Goal: Information Seeking & Learning: Check status

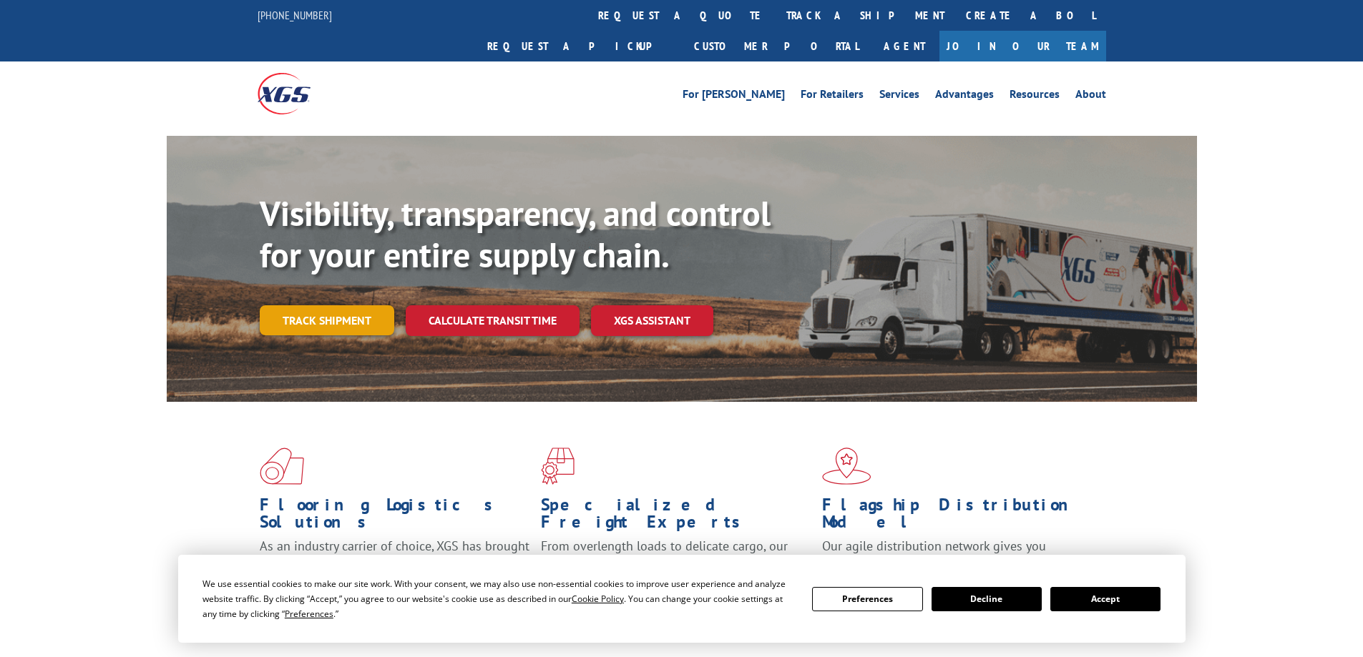
click at [333, 305] on link "Track shipment" at bounding box center [327, 320] width 134 height 30
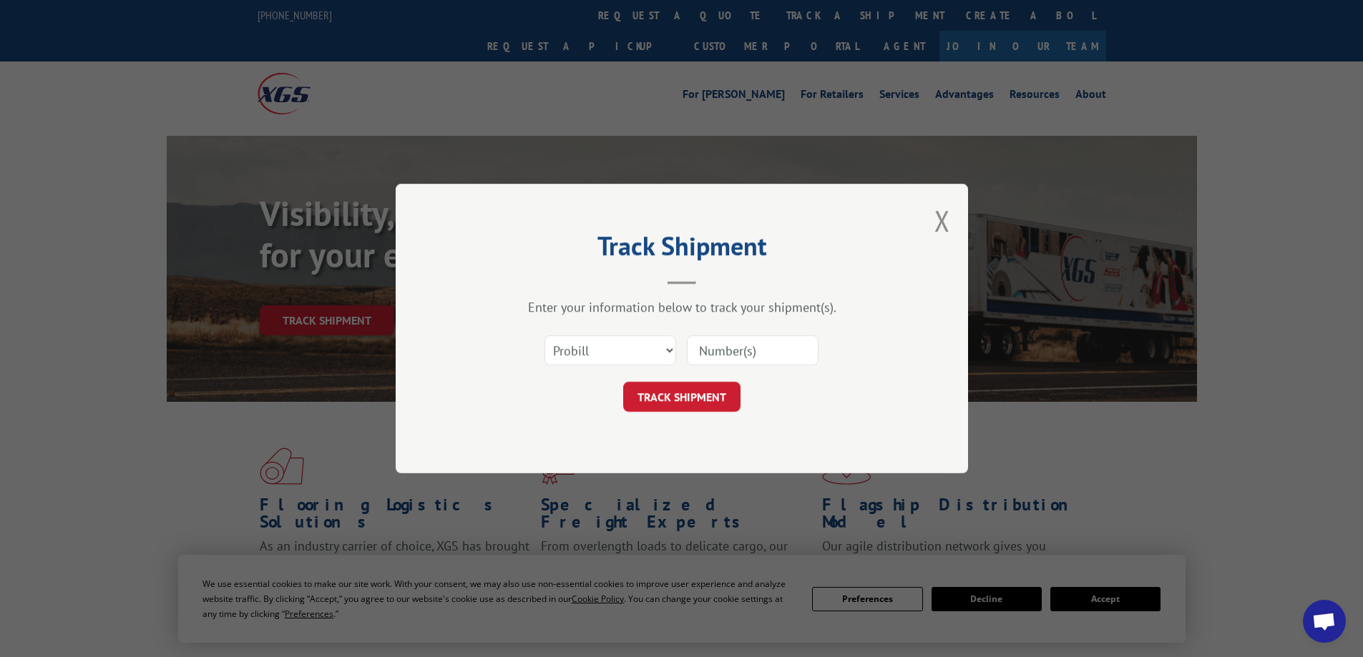
click at [738, 351] on input at bounding box center [753, 350] width 132 height 30
paste input "FR40262567"
type input "FR40262567"
click at [705, 391] on button "TRACK SHIPMENT" at bounding box center [681, 397] width 117 height 30
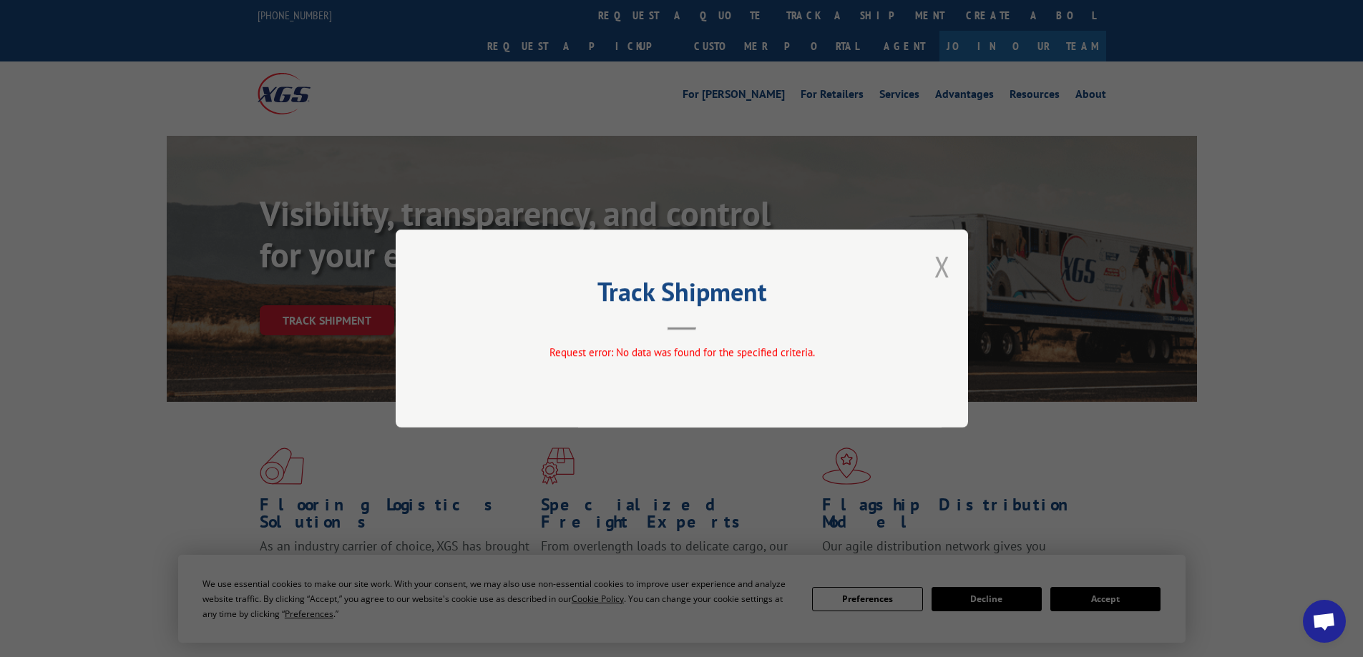
click at [941, 267] on button "Close modal" at bounding box center [942, 266] width 16 height 38
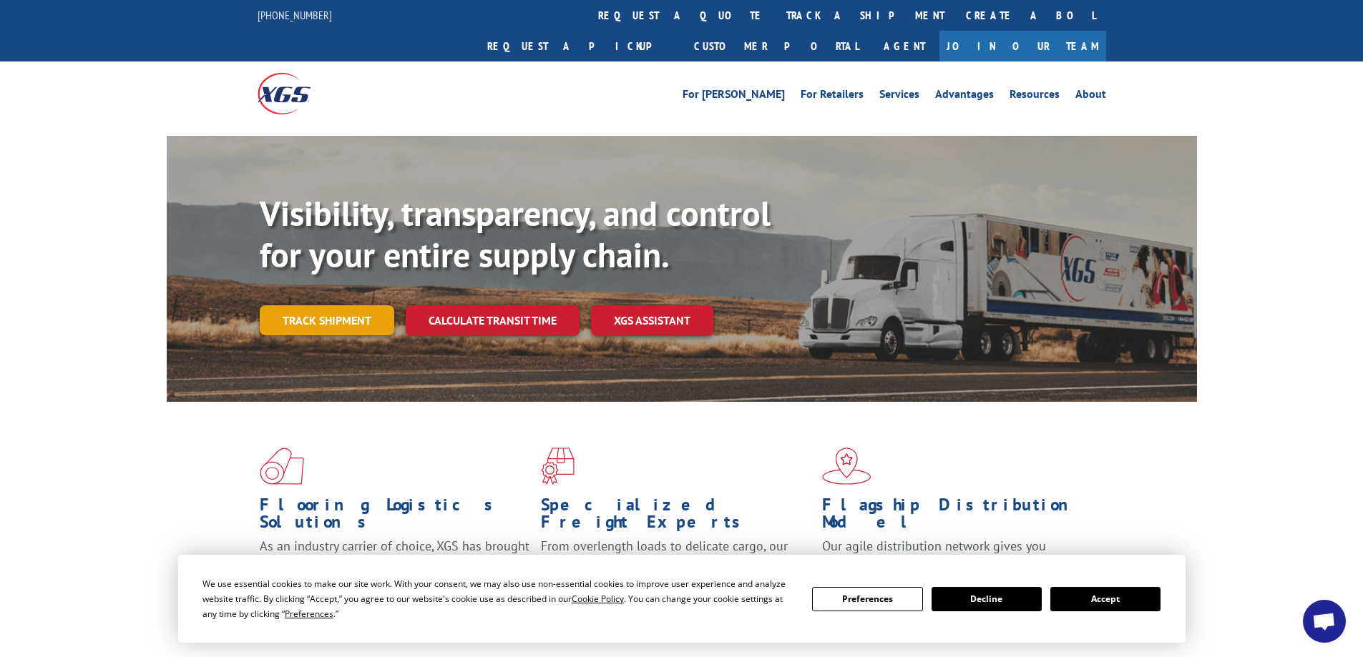
click at [298, 305] on link "Track shipment" at bounding box center [327, 320] width 134 height 30
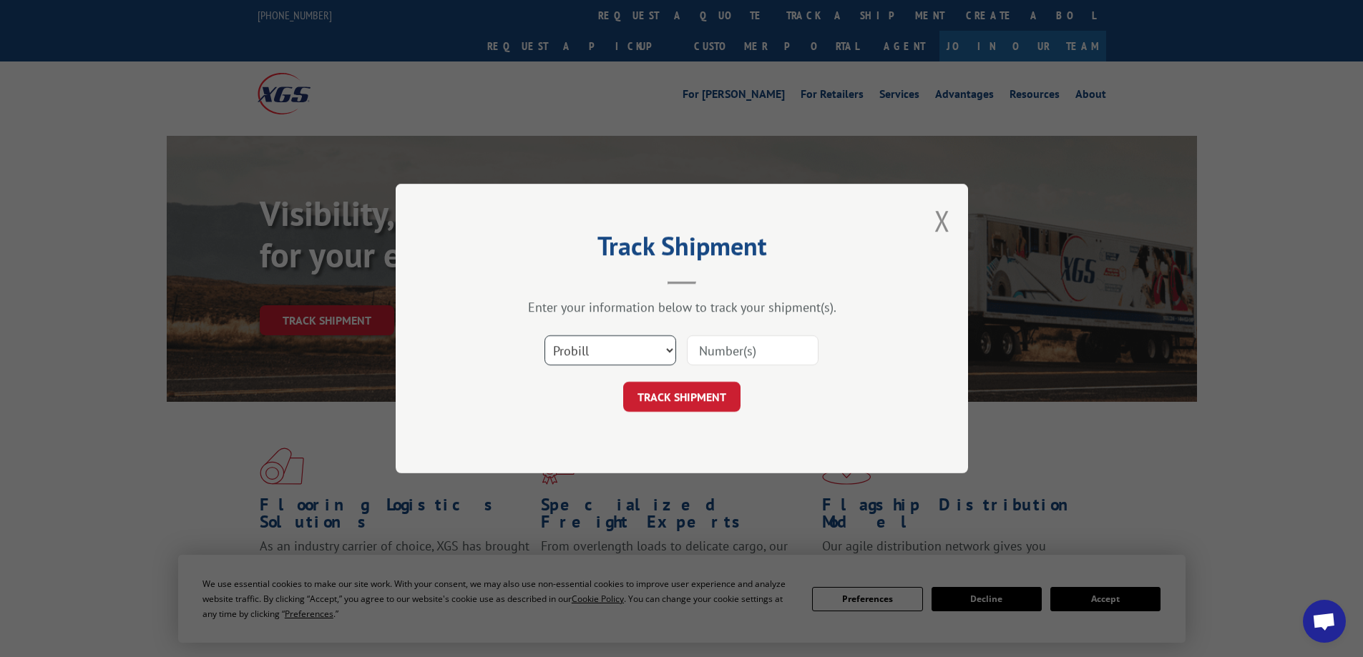
click at [642, 348] on select "Select category... Probill BOL PO" at bounding box center [610, 350] width 132 height 30
select select "po"
click at [544, 335] on select "Select category... Probill BOL PO" at bounding box center [610, 350] width 132 height 30
click at [731, 348] on input at bounding box center [753, 350] width 132 height 30
paste input "FR40262567"
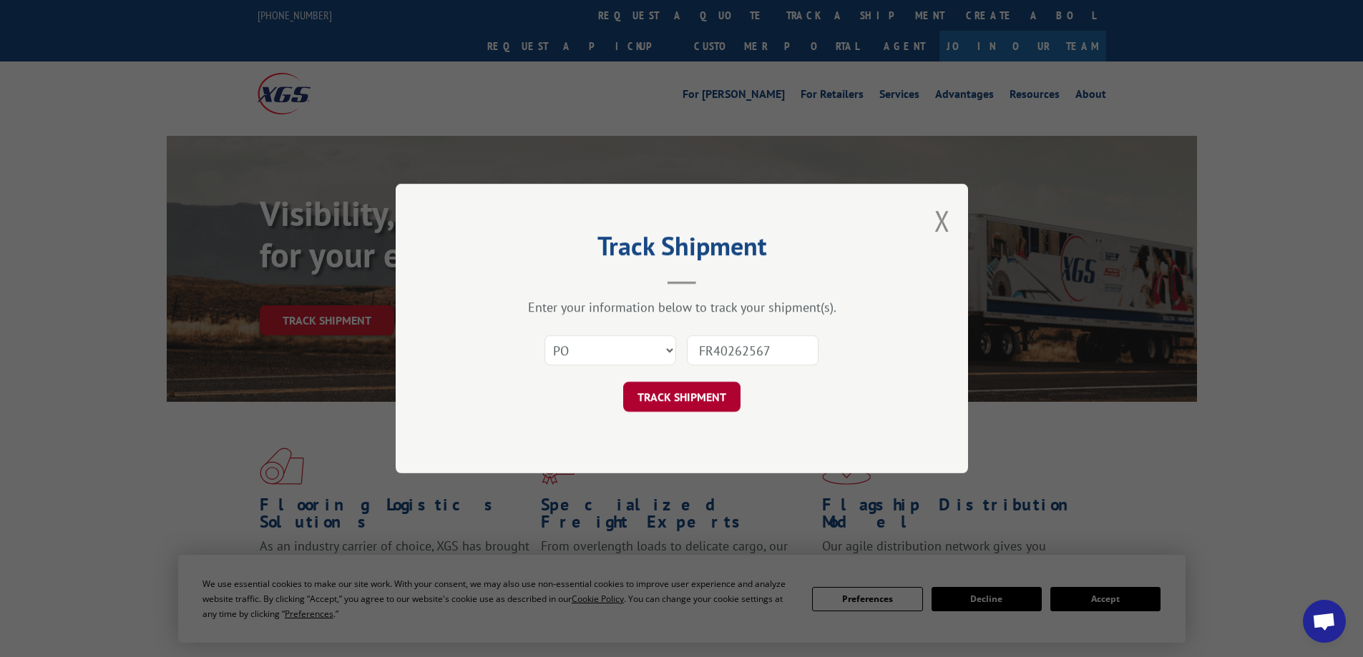
type input "FR40262567"
click at [720, 406] on button "TRACK SHIPMENT" at bounding box center [681, 397] width 117 height 30
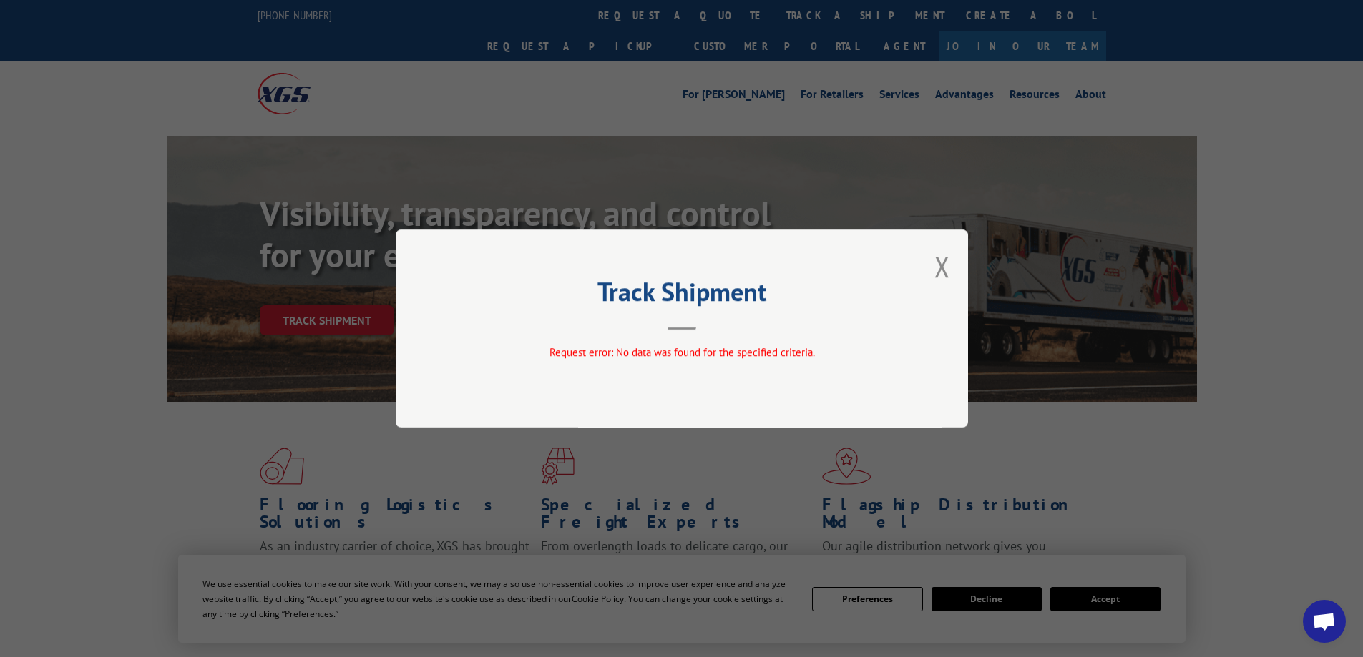
click at [951, 261] on div "Track Shipment Request error: No data was found for the specified criteria." at bounding box center [682, 329] width 572 height 198
drag, startPoint x: 927, startPoint y: 266, endPoint x: 935, endPoint y: 267, distance: 7.9
click at [929, 266] on div "Track Shipment Request error: No data was found for the specified criteria." at bounding box center [682, 329] width 572 height 198
click at [940, 268] on button "Close modal" at bounding box center [942, 266] width 16 height 38
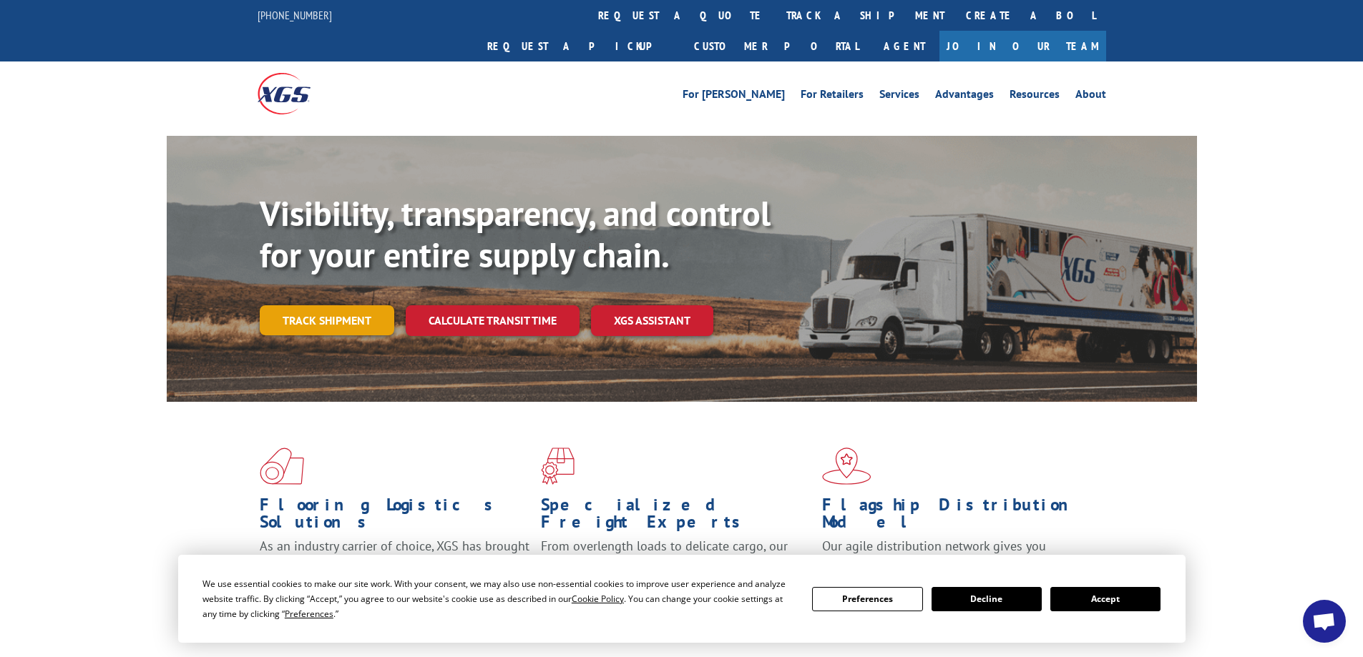
click at [348, 305] on link "Track shipment" at bounding box center [327, 320] width 134 height 30
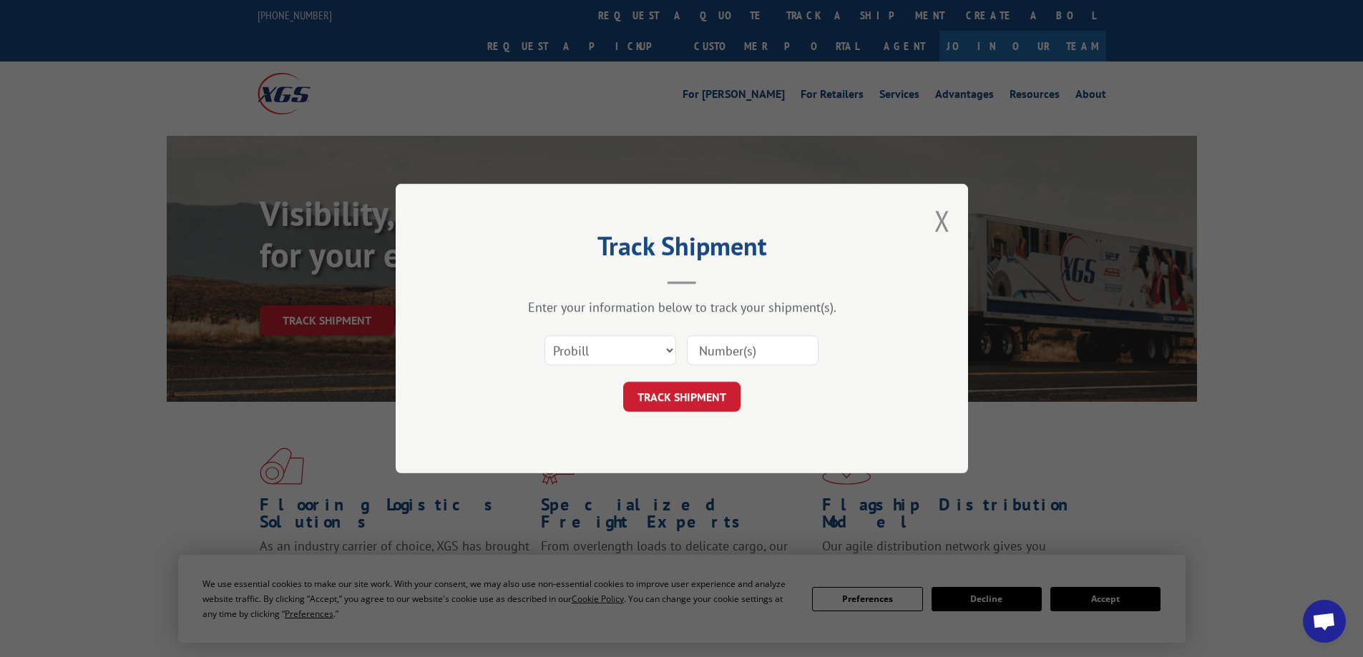
drag, startPoint x: 604, startPoint y: 333, endPoint x: 607, endPoint y: 343, distance: 10.0
click at [604, 335] on div "Select category... Probill BOL PO" at bounding box center [681, 350] width 429 height 47
click at [615, 357] on select "Select category... Probill BOL PO" at bounding box center [610, 350] width 132 height 30
select select "bol"
click at [544, 335] on select "Select category... Probill BOL PO" at bounding box center [610, 350] width 132 height 30
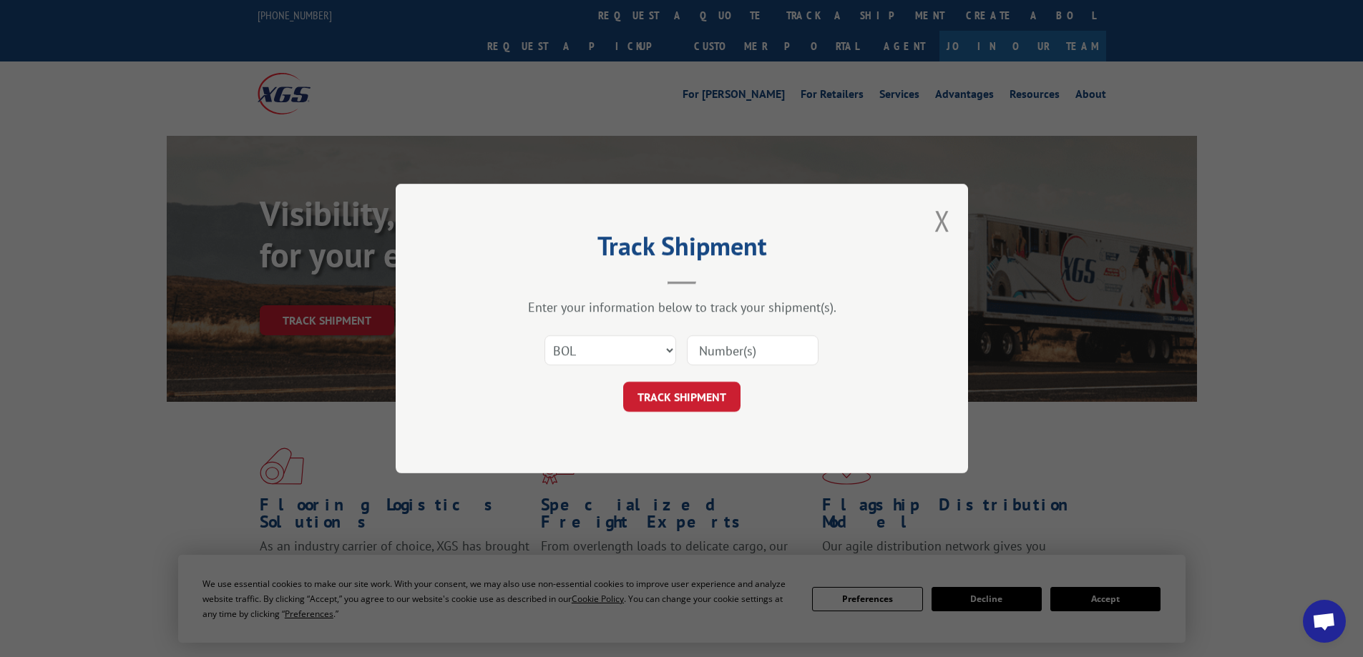
drag, startPoint x: 772, startPoint y: 334, endPoint x: 765, endPoint y: 351, distance: 18.6
click at [771, 336] on div at bounding box center [753, 350] width 132 height 33
click at [748, 357] on input at bounding box center [753, 350] width 132 height 30
paste input "FR40262567"
click at [699, 350] on input "FR40262567" at bounding box center [753, 350] width 132 height 30
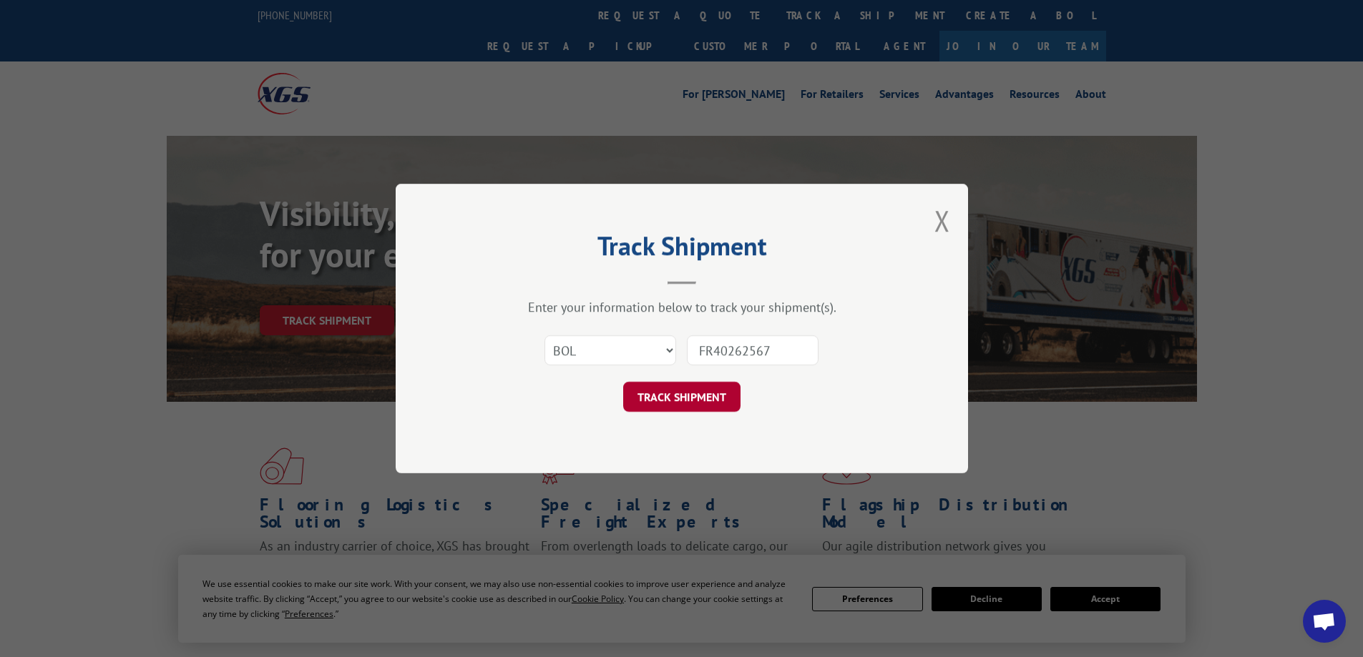
type input "FR40262567"
click at [705, 387] on button "TRACK SHIPMENT" at bounding box center [681, 397] width 117 height 30
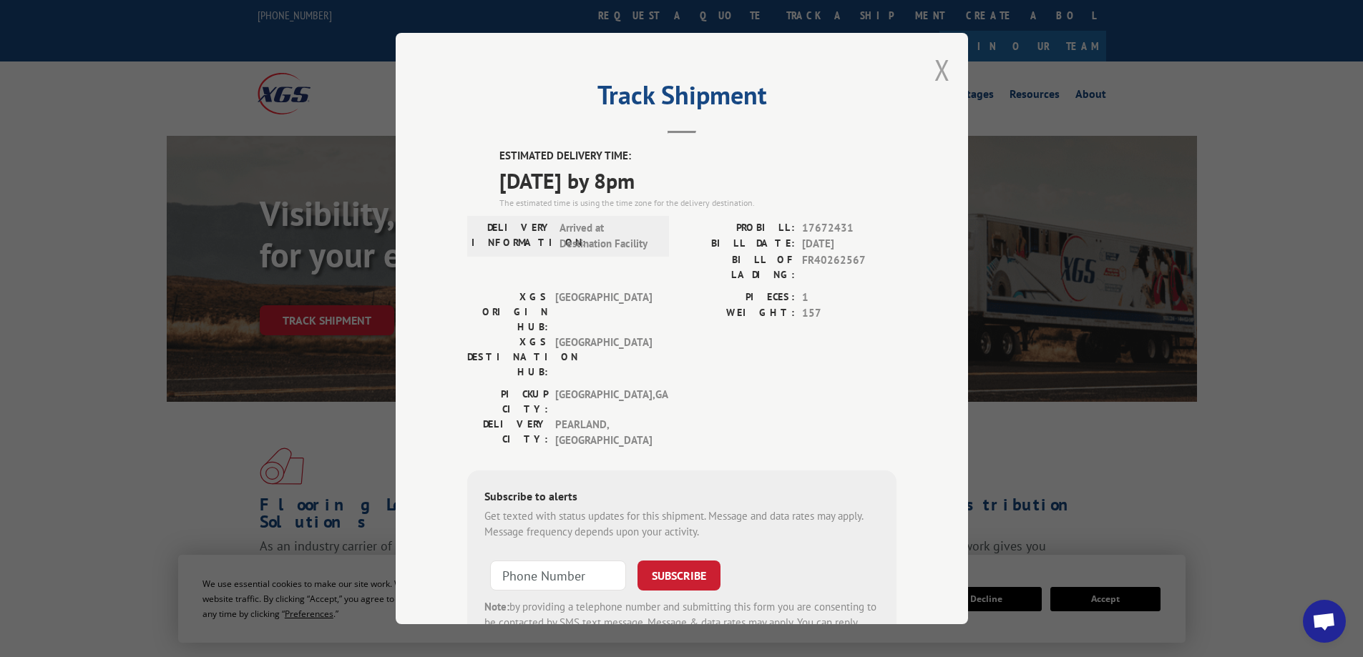
click at [934, 69] on button "Close modal" at bounding box center [942, 70] width 16 height 38
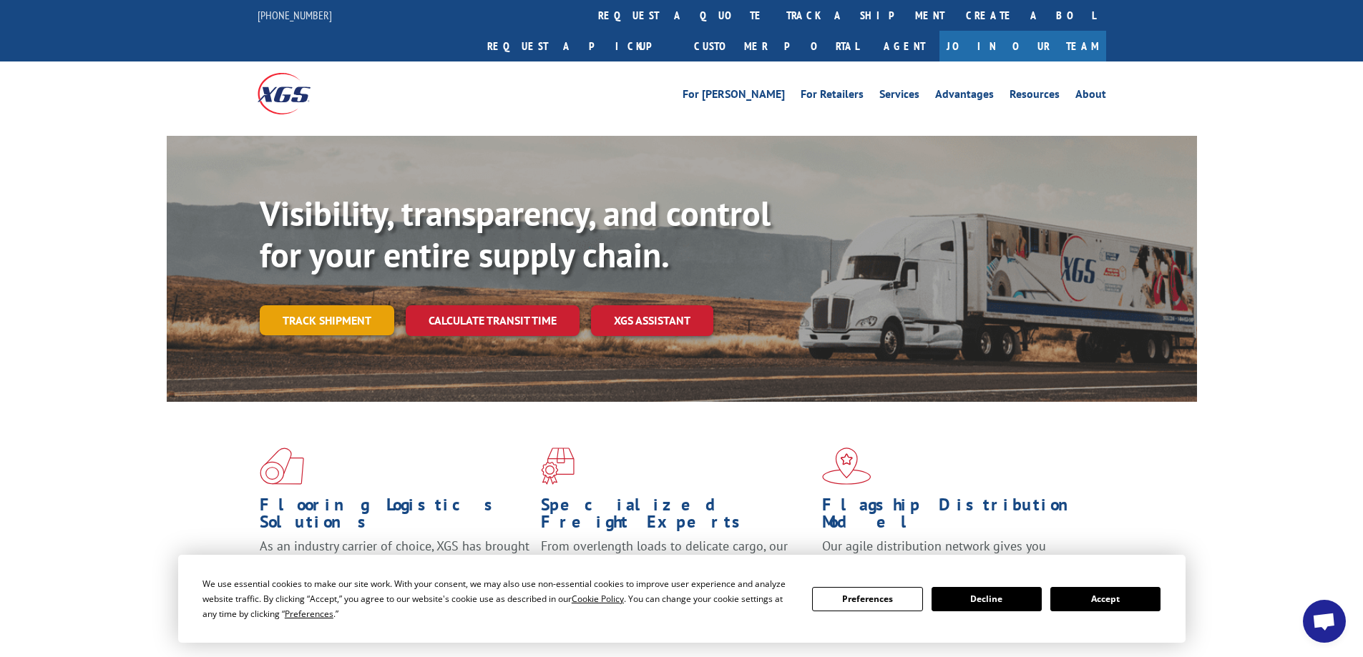
click at [354, 305] on link "Track shipment" at bounding box center [327, 320] width 134 height 30
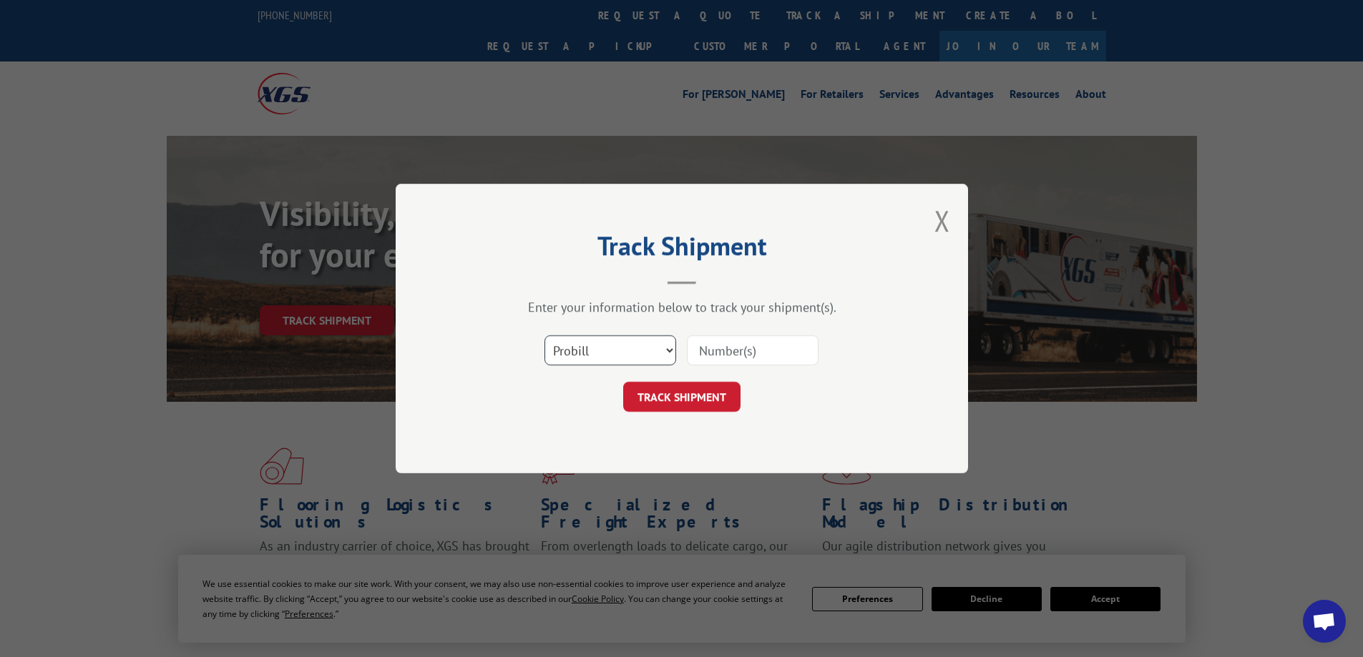
click at [613, 352] on select "Select category... Probill BOL PO" at bounding box center [610, 350] width 132 height 30
select select "bol"
click at [544, 335] on select "Select category... Probill BOL PO" at bounding box center [610, 350] width 132 height 30
click at [744, 358] on input at bounding box center [753, 350] width 132 height 30
paste input "FR40262567"
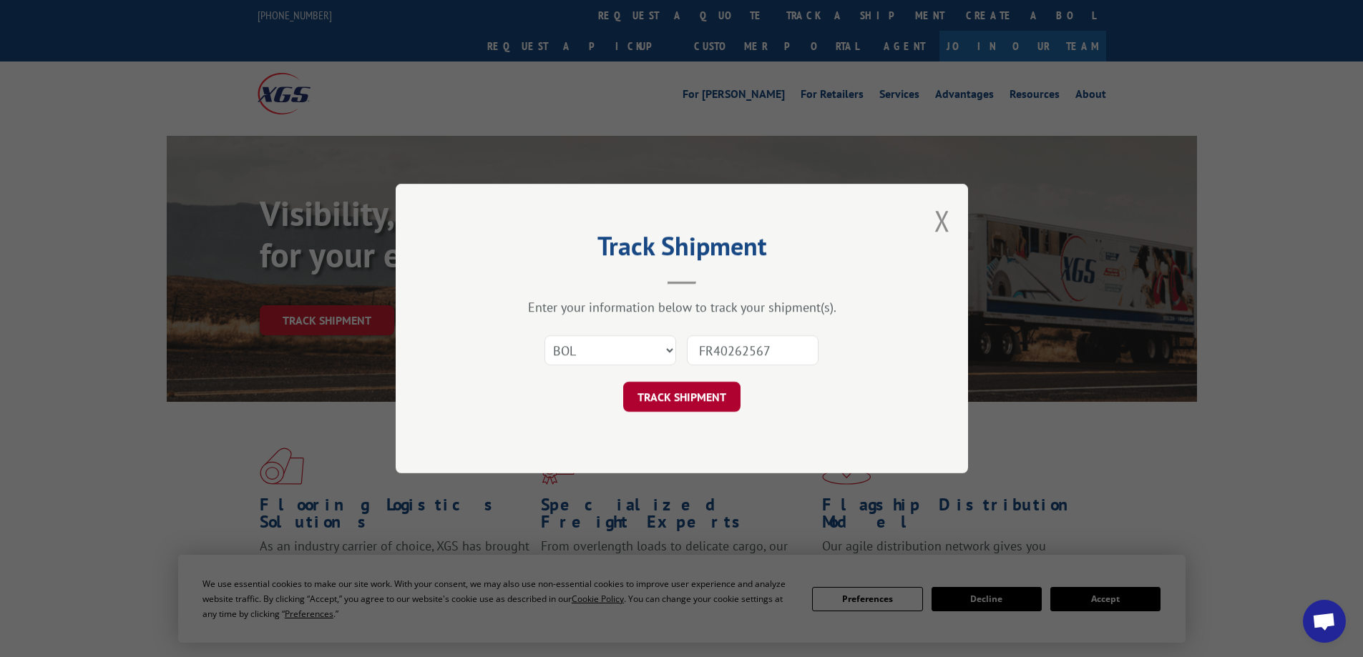
type input "FR40262567"
click at [708, 391] on button "TRACK SHIPMENT" at bounding box center [681, 397] width 117 height 30
